Goal: Task Accomplishment & Management: Manage account settings

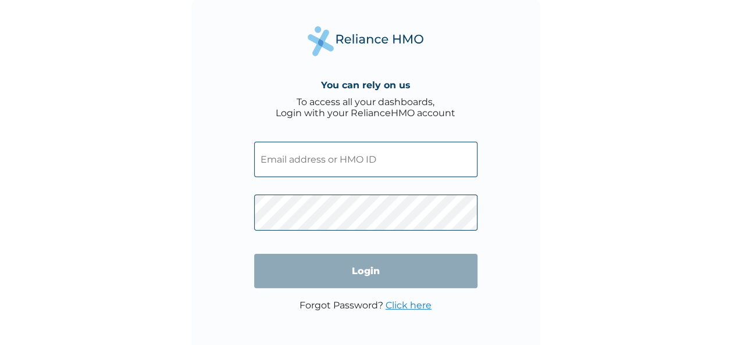
click at [509, 331] on div "You can rely on us To access all your dashboards, Login with your RelianceHMO a…" at bounding box center [365, 174] width 349 height 349
click at [349, 164] on input "text" at bounding box center [365, 159] width 223 height 35
click at [363, 156] on input "text" at bounding box center [365, 159] width 223 height 35
paste input "TYM/10009/A"
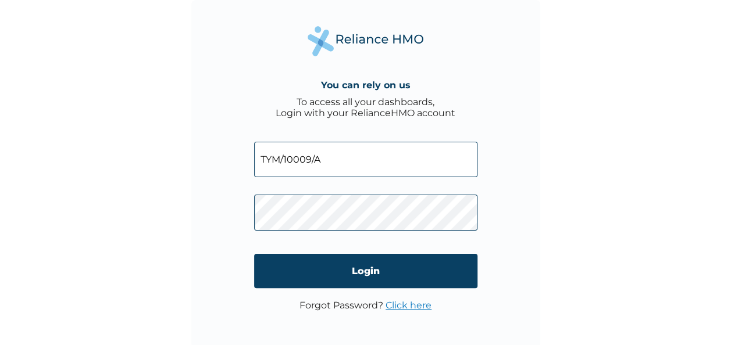
type input "TYM/10009/A"
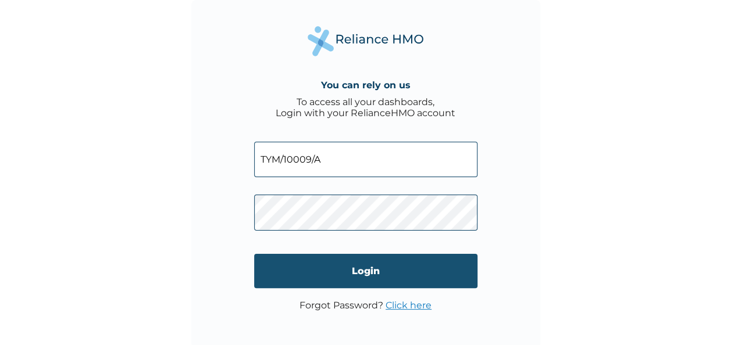
click at [359, 267] on input "Login" at bounding box center [365, 271] width 223 height 34
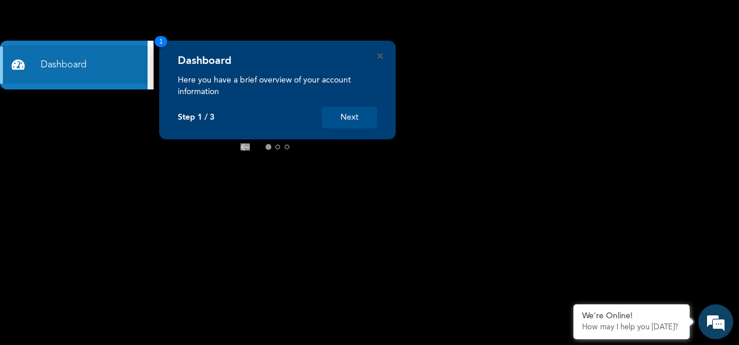
click at [312, 149] on icon at bounding box center [310, 147] width 8 height 6
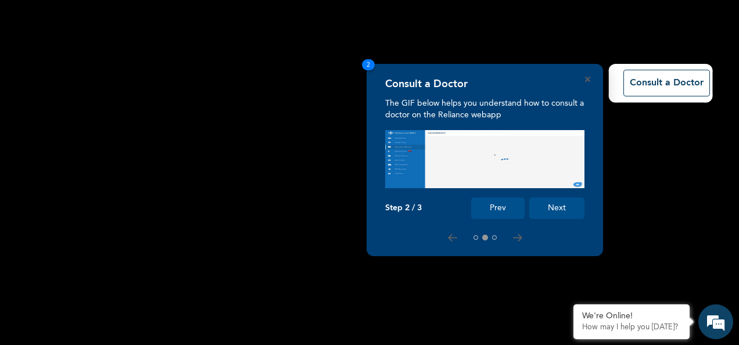
click at [561, 206] on button "Next" at bounding box center [556, 209] width 55 height 22
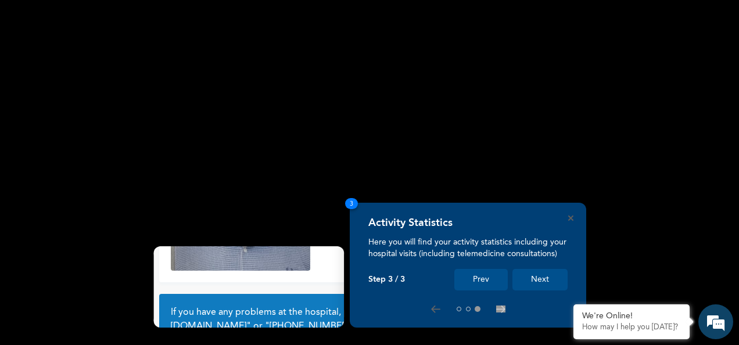
scroll to position [105, 0]
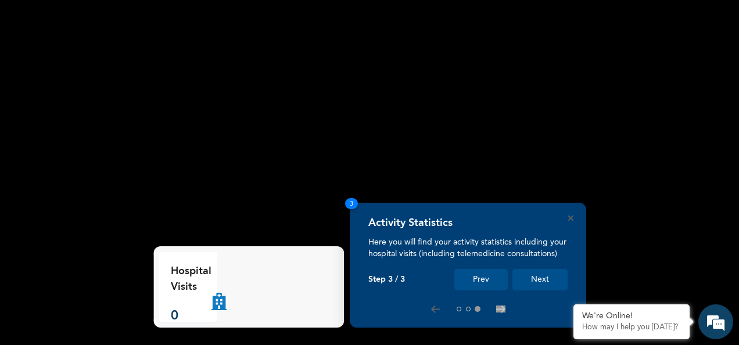
click at [550, 280] on button "Next" at bounding box center [540, 280] width 55 height 22
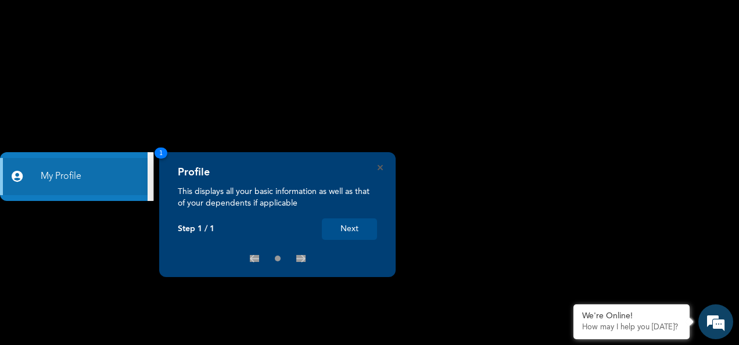
click at [351, 231] on button "Next" at bounding box center [349, 230] width 55 height 22
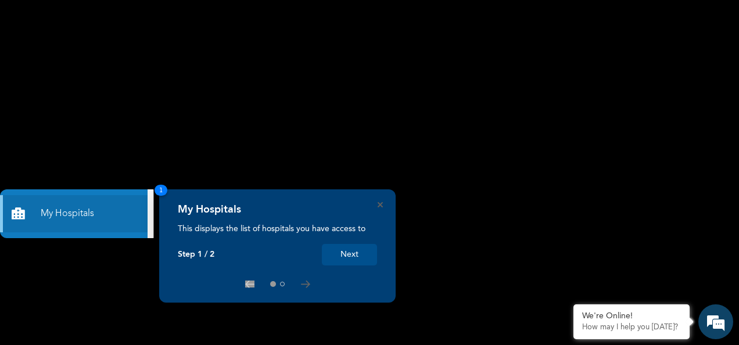
click at [359, 259] on button "Next" at bounding box center [349, 255] width 55 height 22
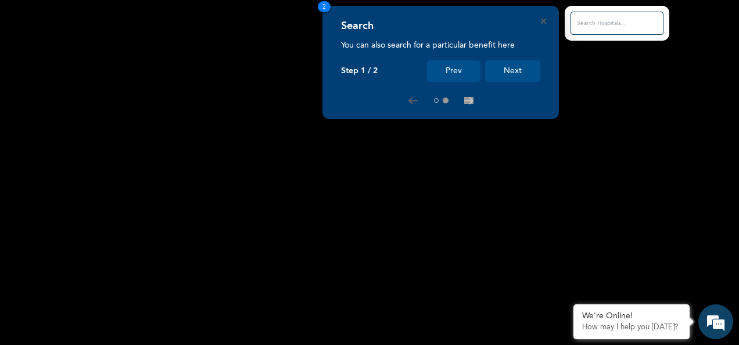
click at [505, 65] on button "Next" at bounding box center [512, 71] width 55 height 22
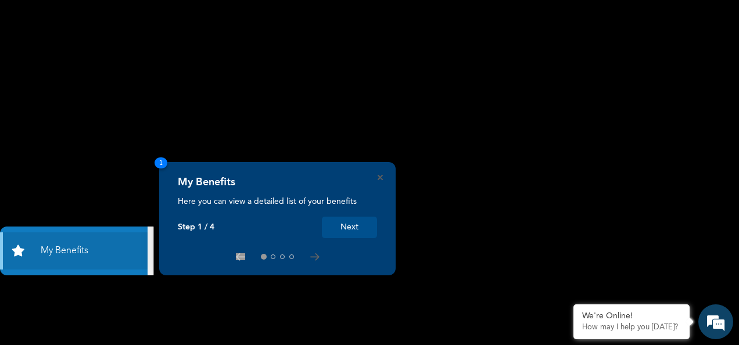
click at [352, 225] on button "Next" at bounding box center [349, 228] width 55 height 22
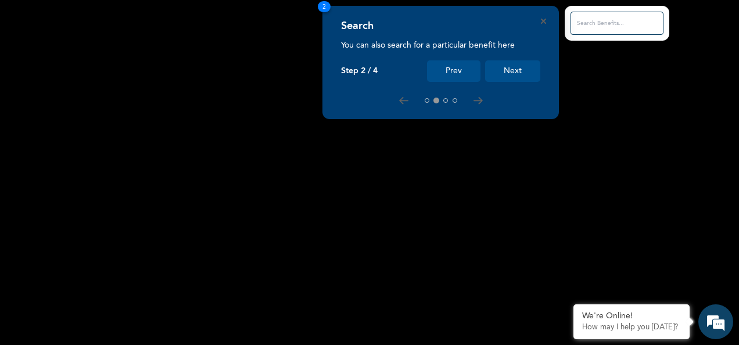
click at [514, 65] on button "Next" at bounding box center [512, 71] width 55 height 22
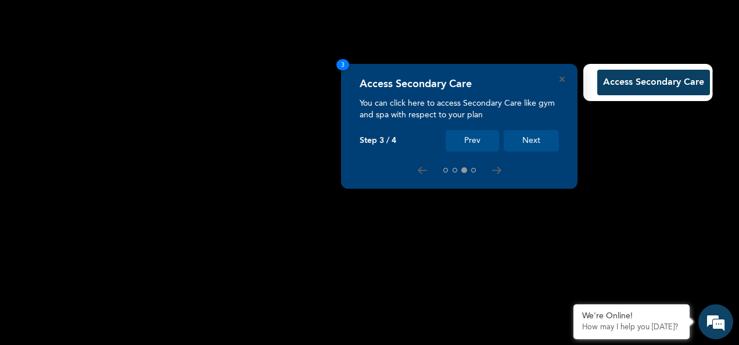
click at [529, 146] on button "Next" at bounding box center [531, 141] width 55 height 22
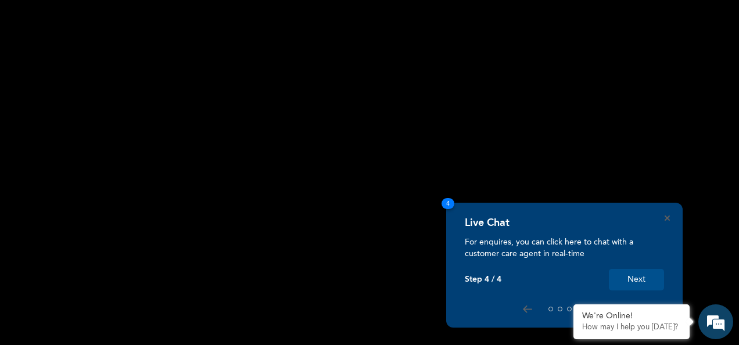
click at [634, 277] on button "Next" at bounding box center [636, 280] width 55 height 22
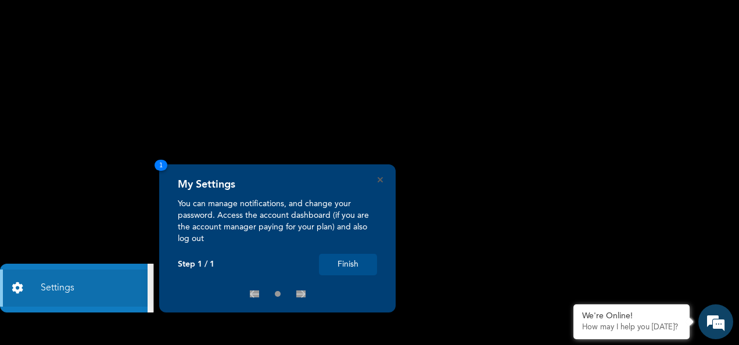
click at [341, 262] on button "Finish" at bounding box center [348, 265] width 58 height 22
